Goal: Check status: Check status

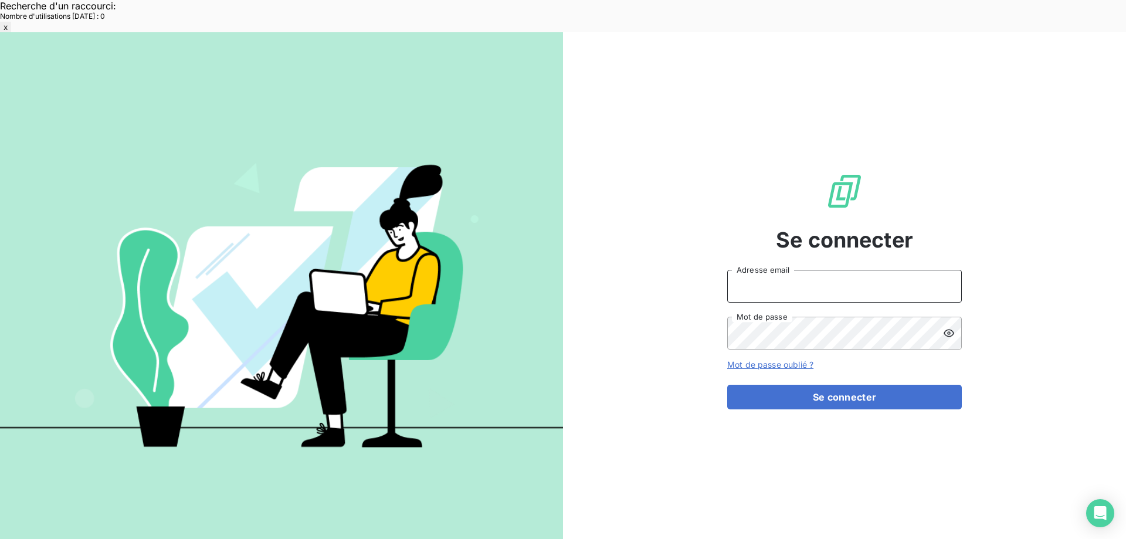
type input "met-france@recouvrement.met.com"
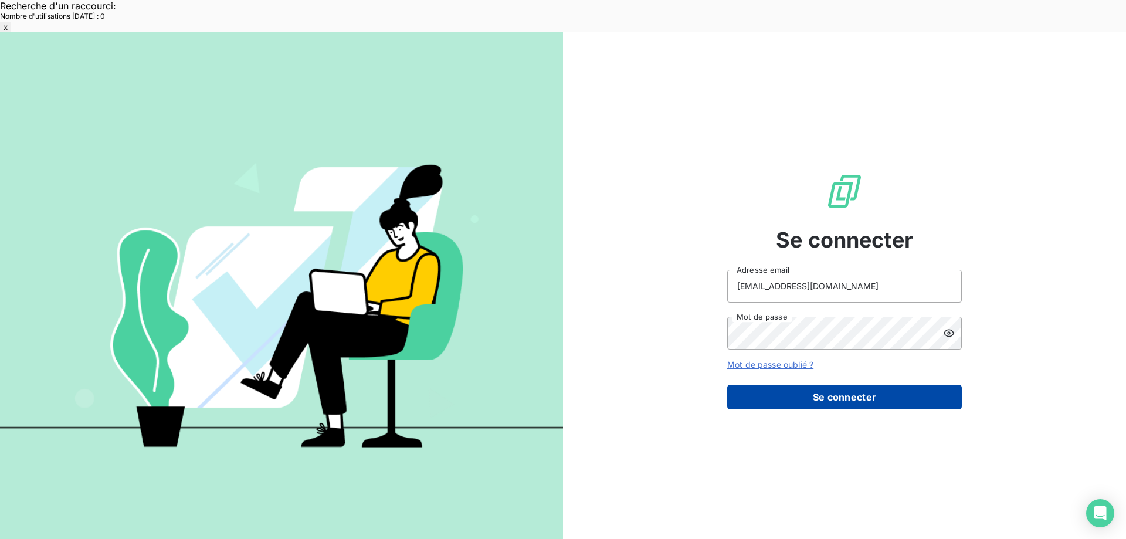
click at [837, 385] on button "Se connecter" at bounding box center [844, 397] width 235 height 25
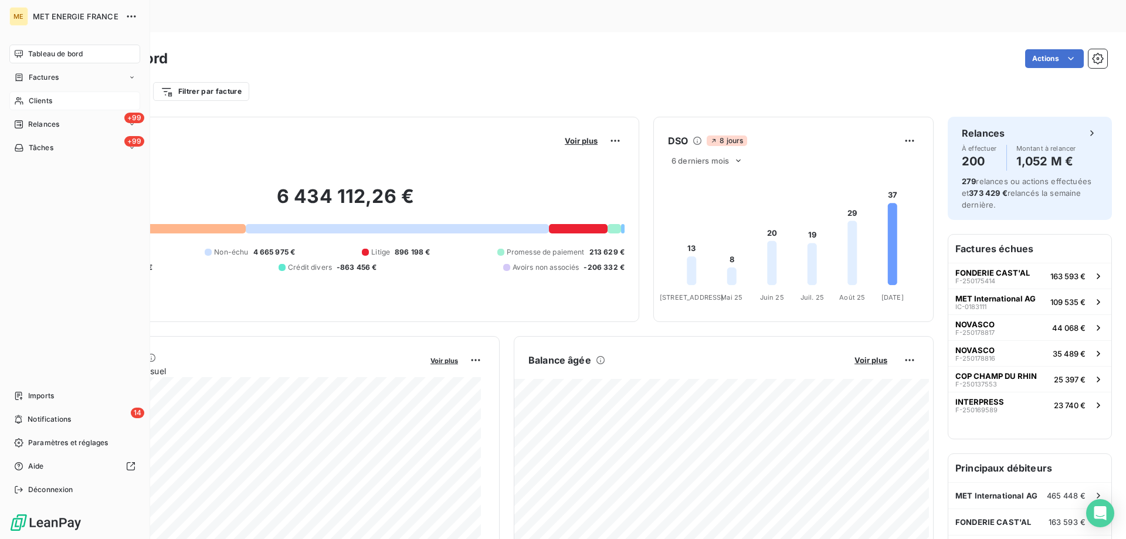
click at [39, 94] on div "Clients" at bounding box center [74, 100] width 131 height 19
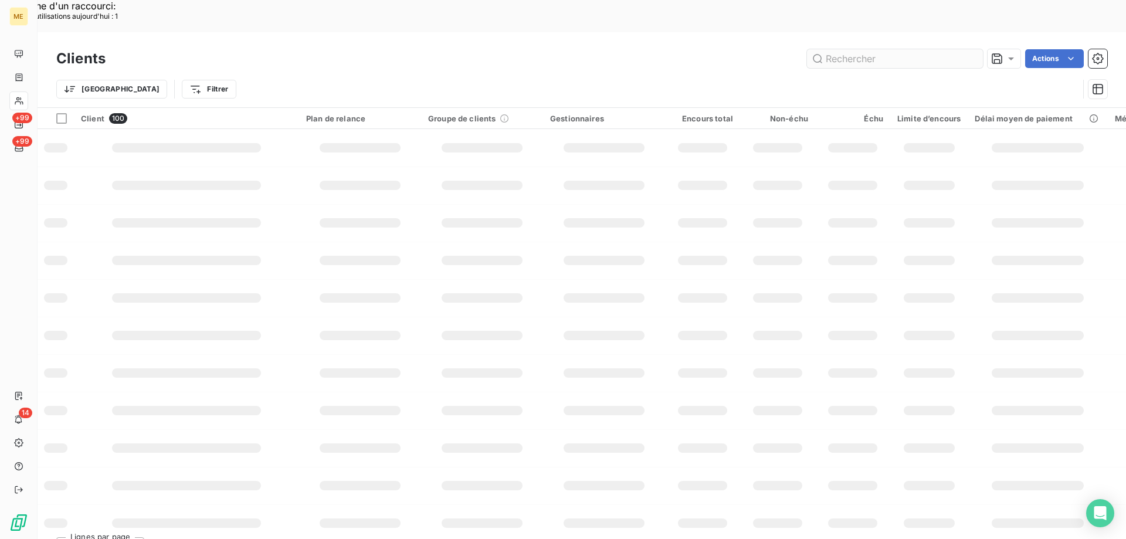
click at [908, 49] on input "text" at bounding box center [895, 58] width 176 height 19
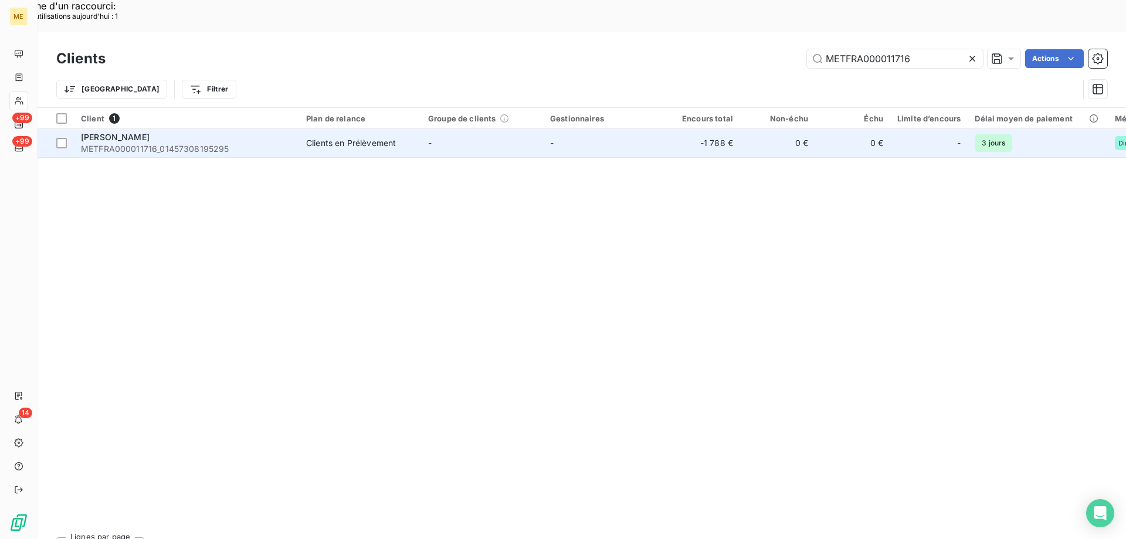
type input "METFRA000011716"
click at [158, 143] on span "METFRA000011716_01457308195295" at bounding box center [186, 149] width 211 height 12
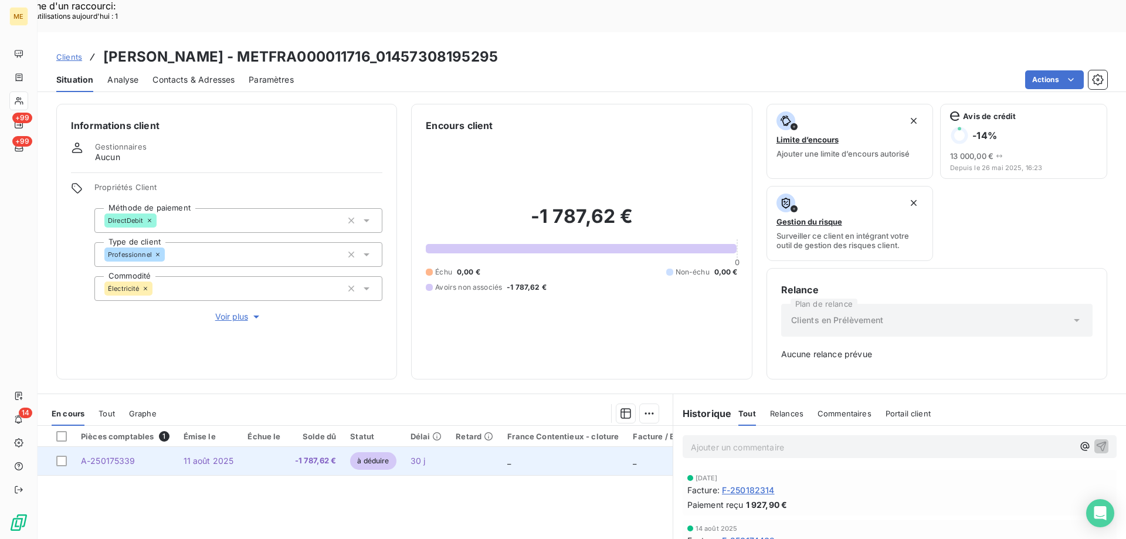
click at [161, 447] on td "A-250175339" at bounding box center [125, 461] width 103 height 28
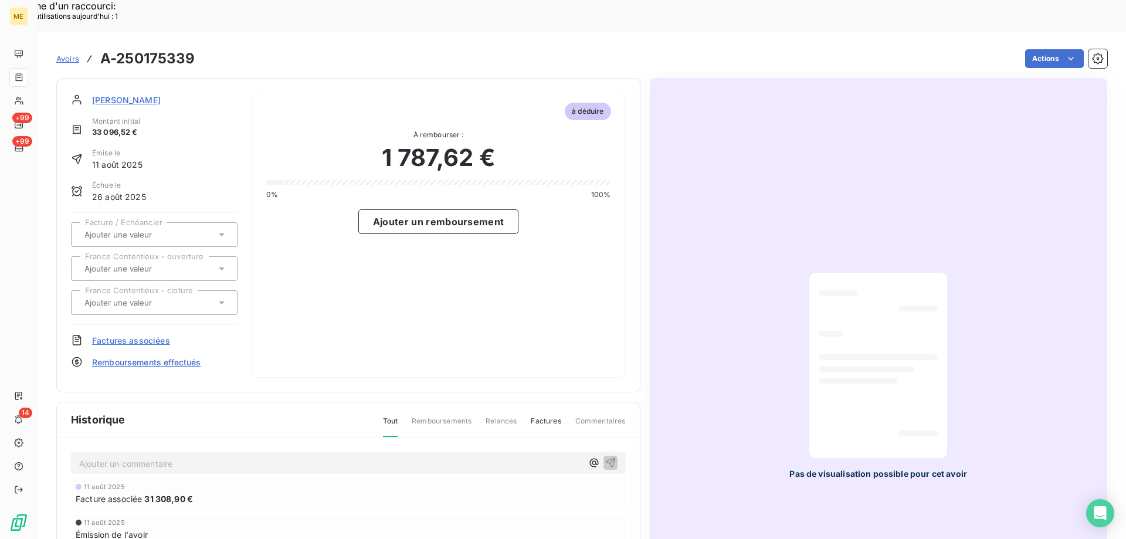
click at [133, 493] on span "Facture associée" at bounding box center [109, 499] width 66 height 12
click at [144, 493] on div "Facture associée 31 308,90 €" at bounding box center [348, 499] width 545 height 12
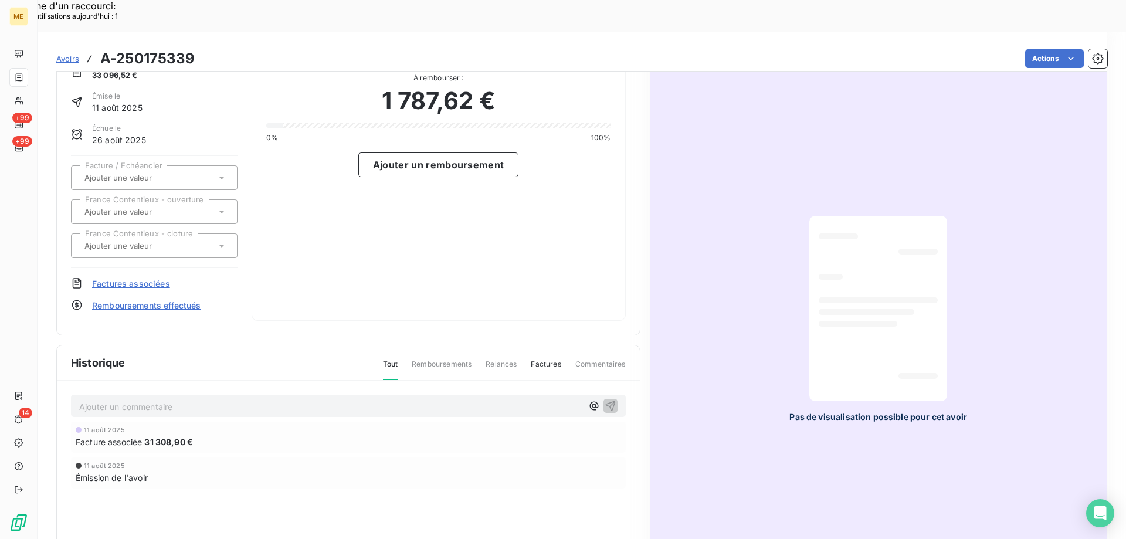
scroll to position [123, 0]
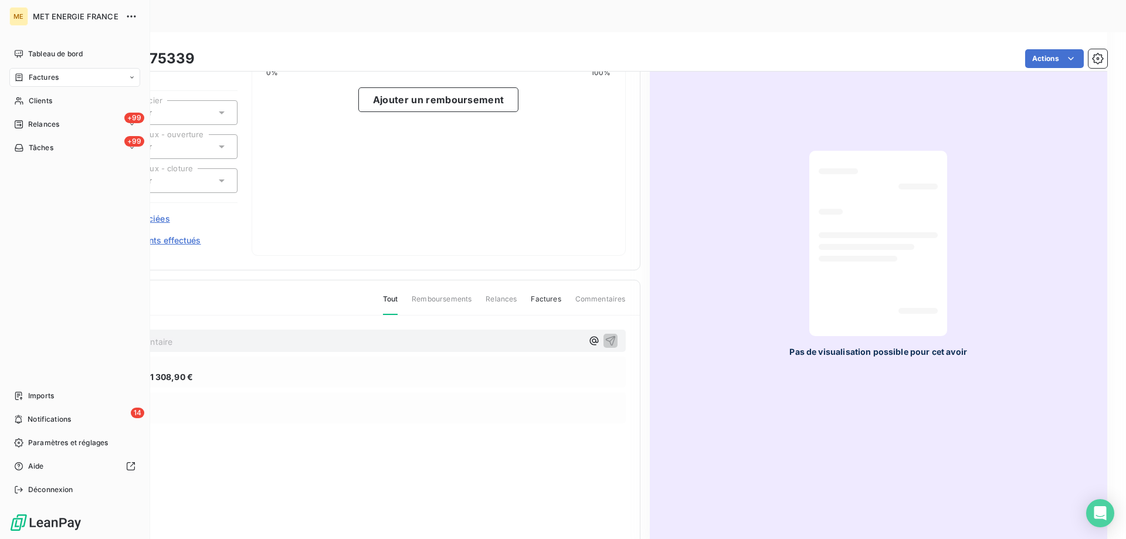
click at [61, 81] on div "Factures" at bounding box center [74, 77] width 131 height 19
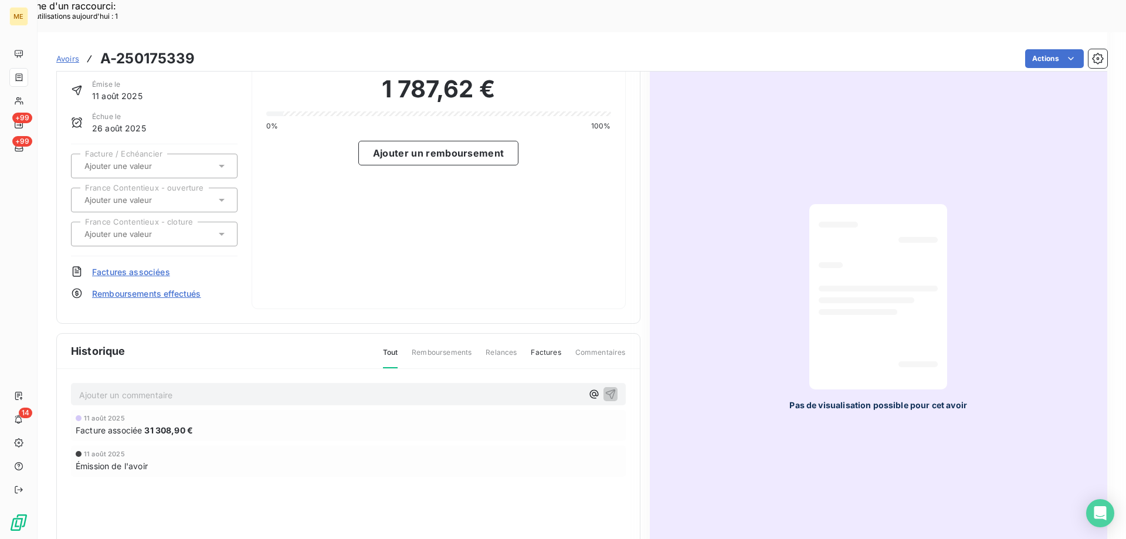
scroll to position [0, 0]
